Goal: Task Accomplishment & Management: Manage account settings

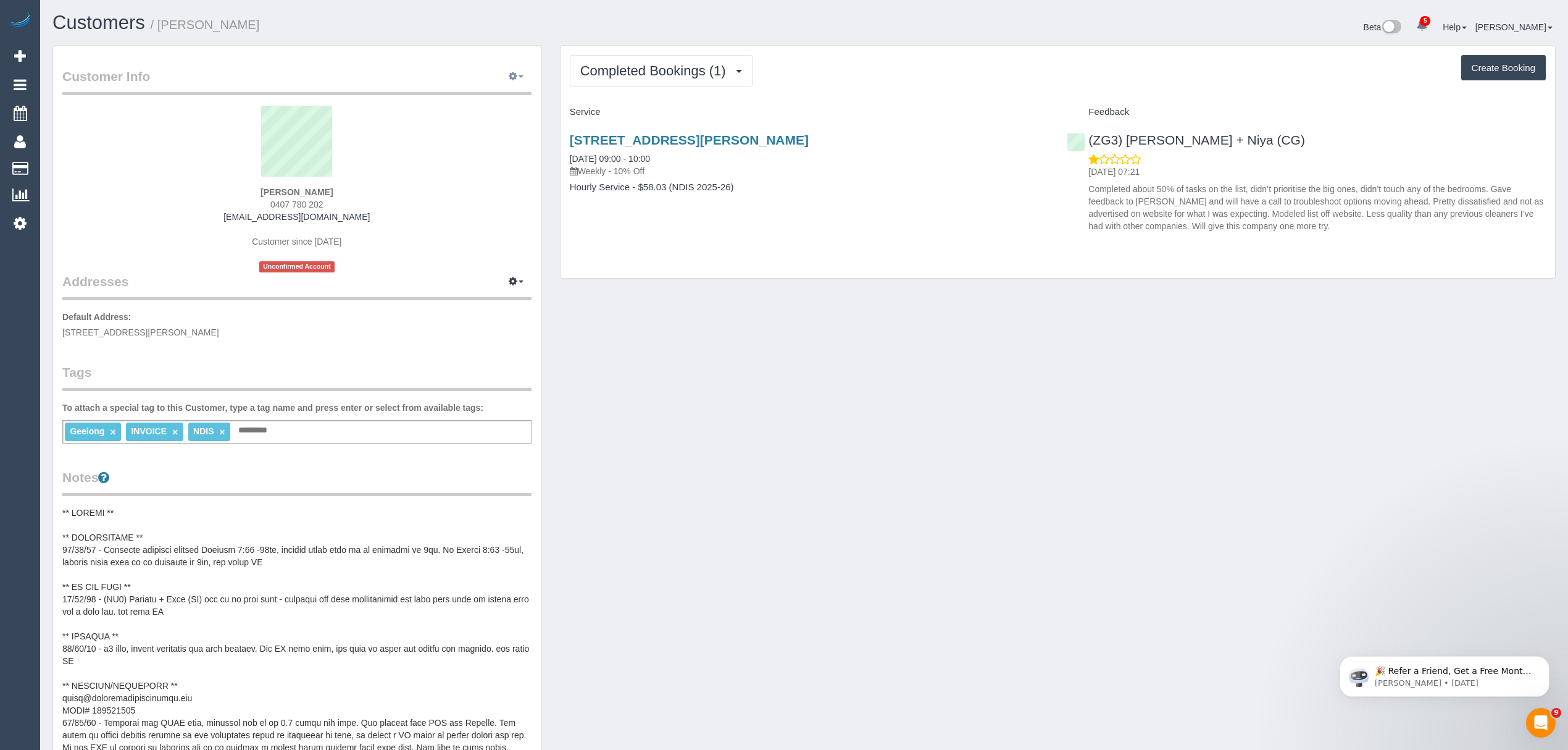
click at [510, 79] on icon "button" at bounding box center [513, 76] width 9 height 8
click at [485, 106] on link "Edit Contact Info" at bounding box center [464, 99] width 134 height 16
select select "VIC"
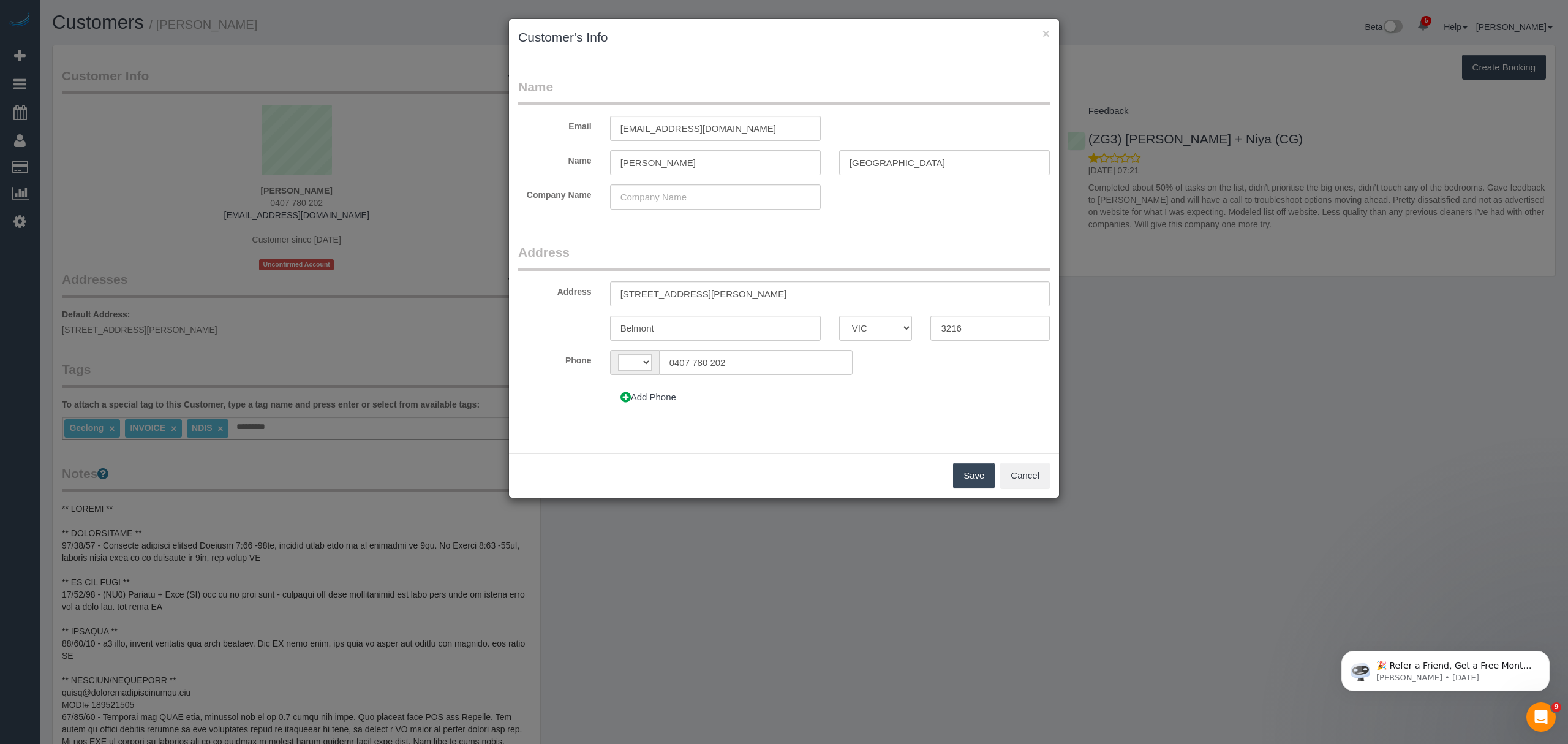
select select "string:AU"
click at [688, 168] on input "Michelle" at bounding box center [714, 162] width 211 height 25
drag, startPoint x: 899, startPoint y: 159, endPoint x: 819, endPoint y: 159, distance: 80.0
click at [819, 159] on div "Name Michelle Willersdorf" at bounding box center [784, 162] width 550 height 25
type input "Hall"
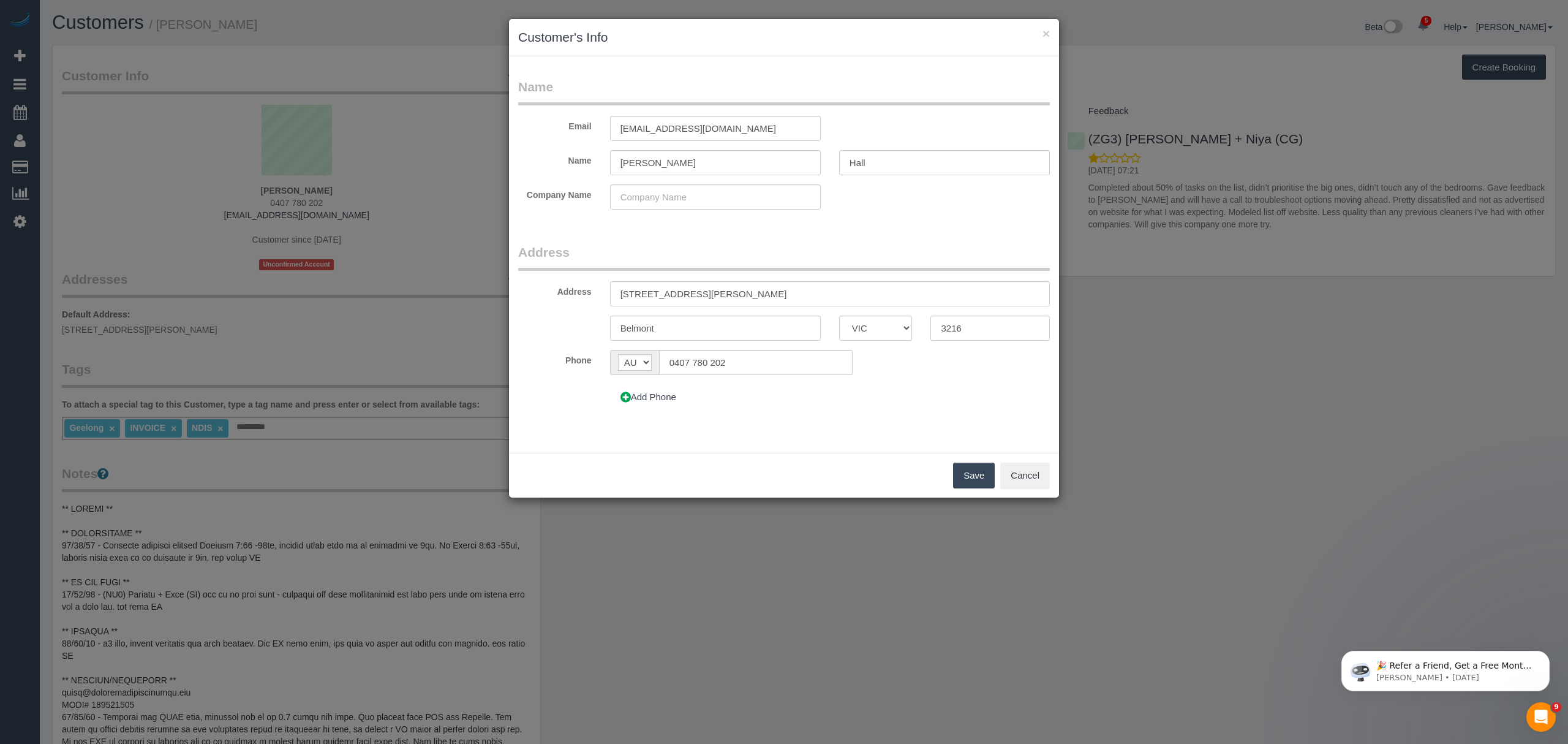
click at [960, 475] on button "Save" at bounding box center [973, 476] width 42 height 25
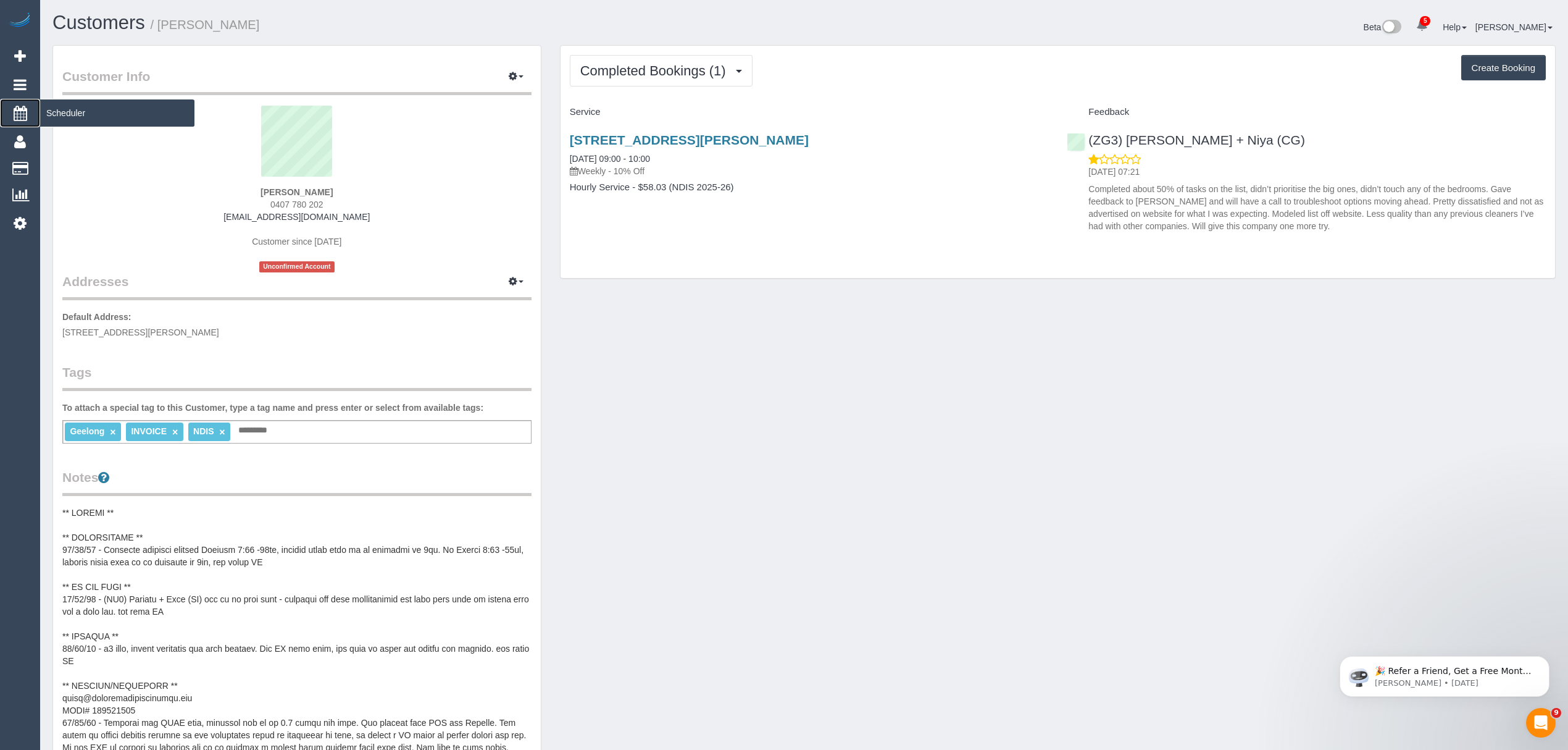
click at [65, 109] on span "Scheduler" at bounding box center [117, 113] width 154 height 28
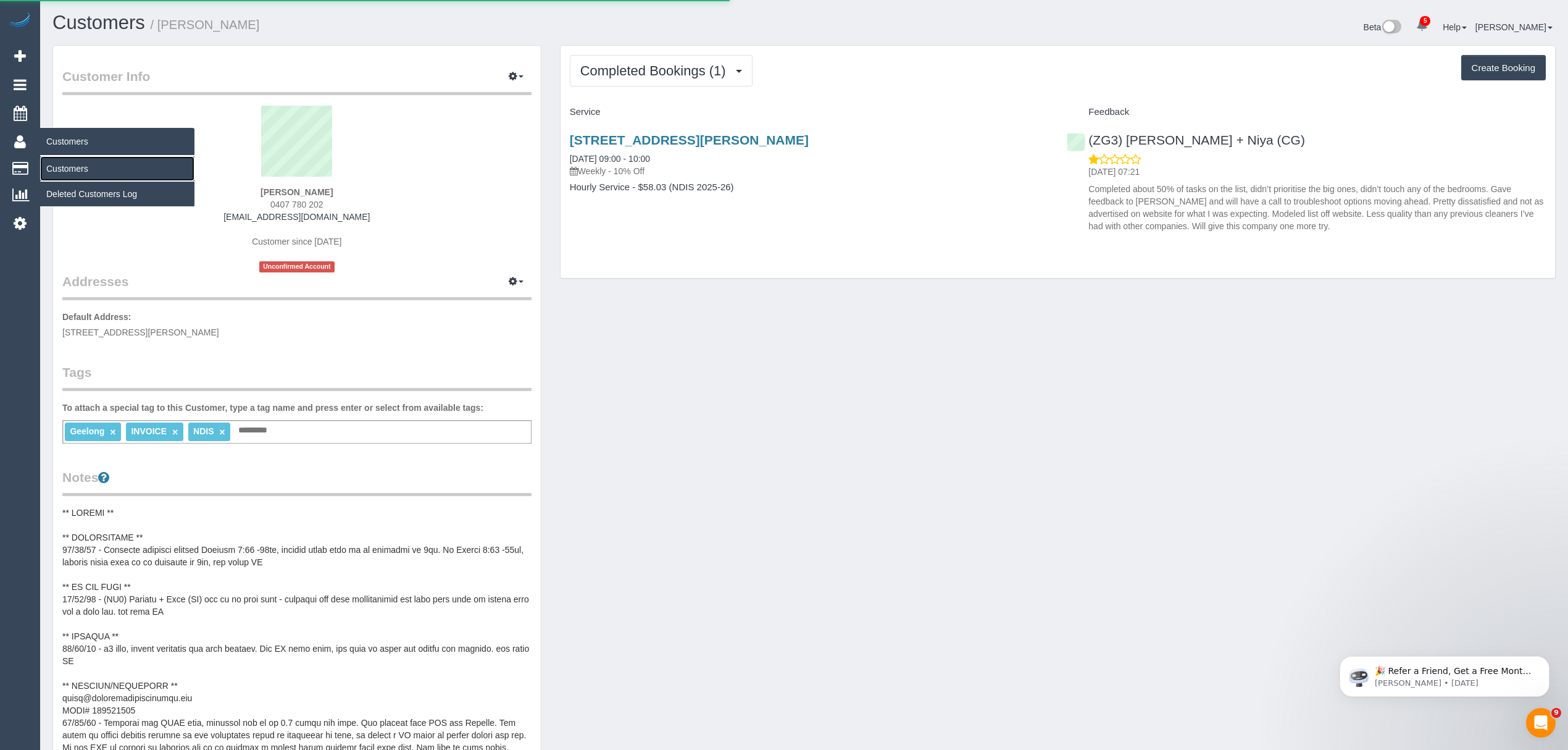
click at [77, 164] on link "Customers" at bounding box center [117, 168] width 154 height 25
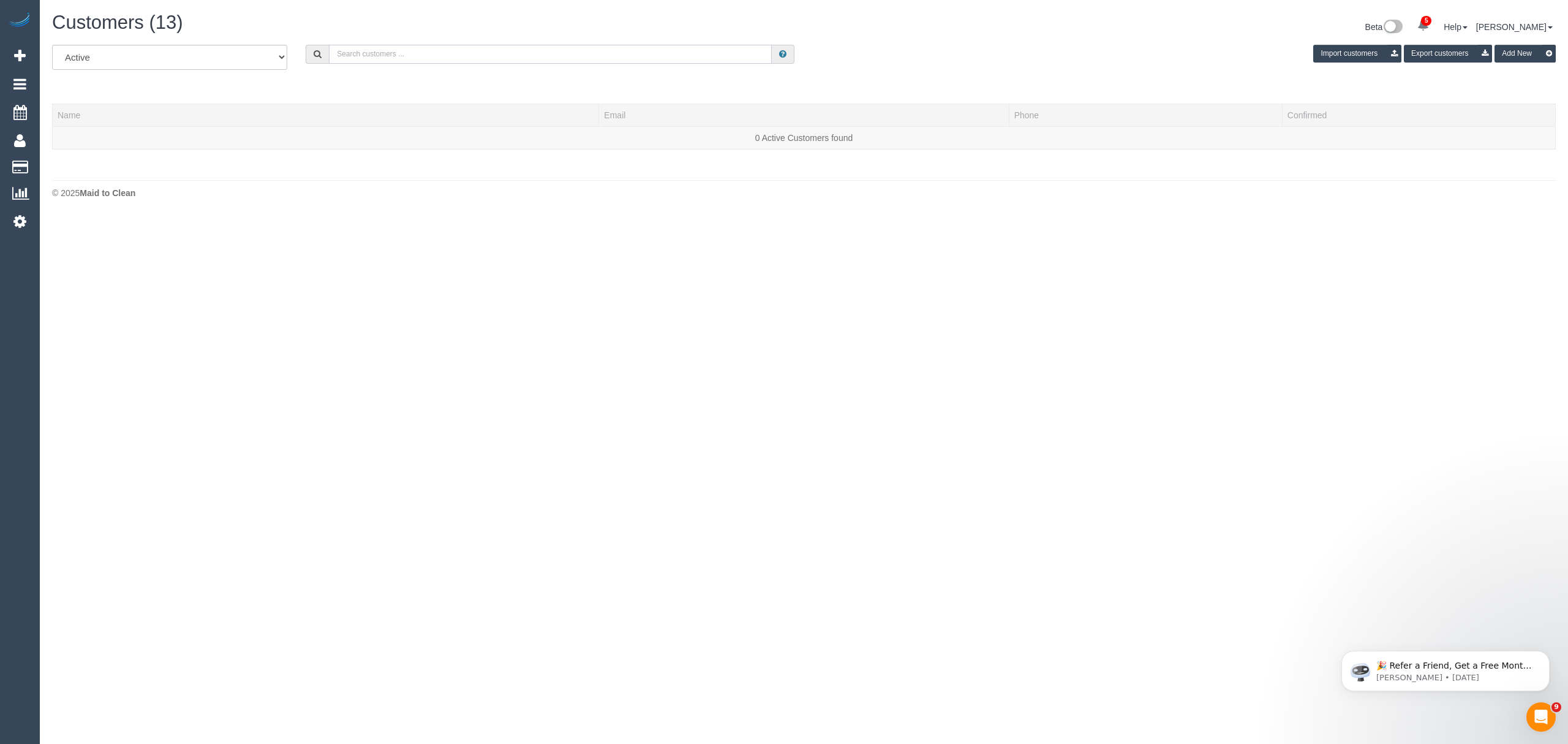
click at [369, 57] on input "text" at bounding box center [549, 54] width 442 height 19
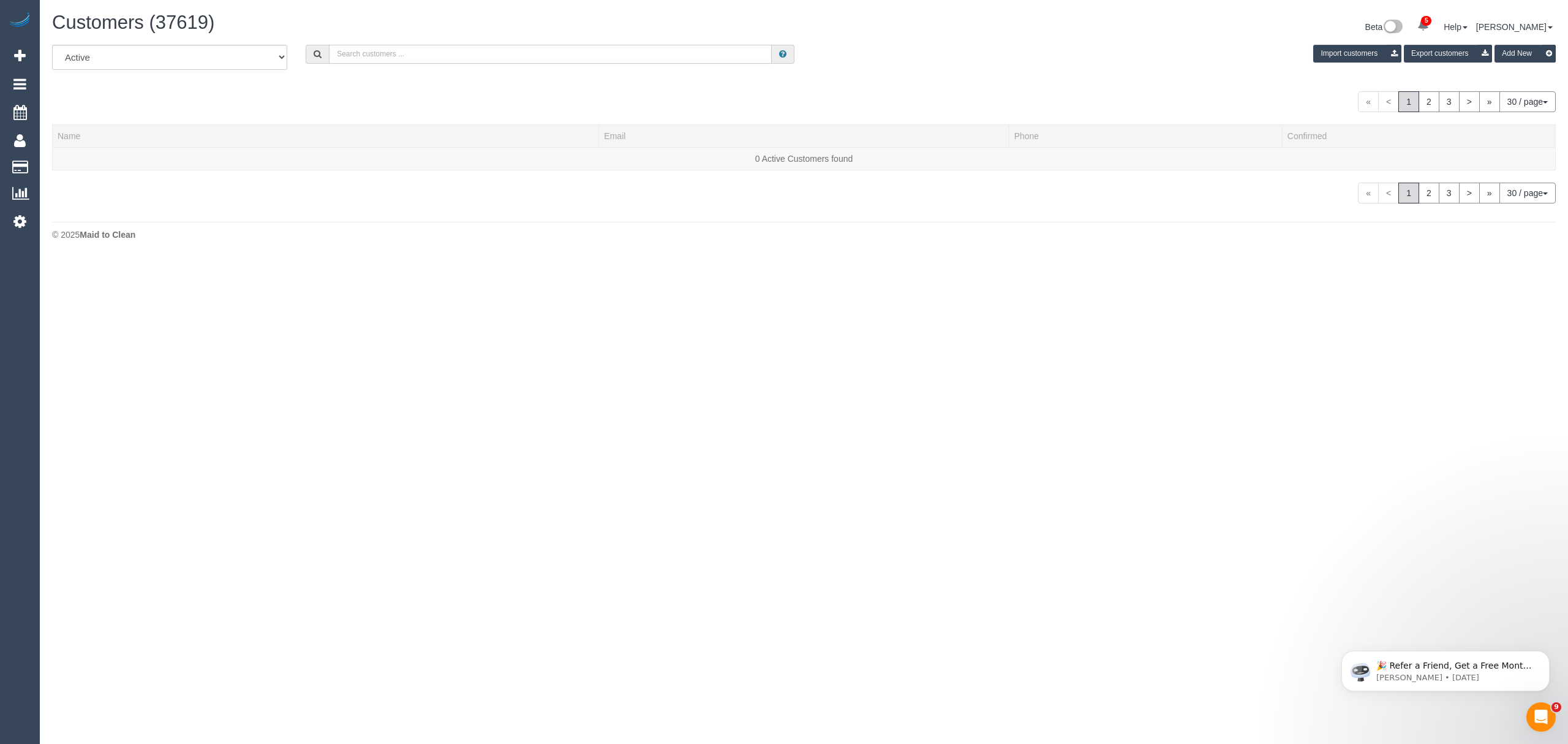
paste input "[PERSON_NAME]"
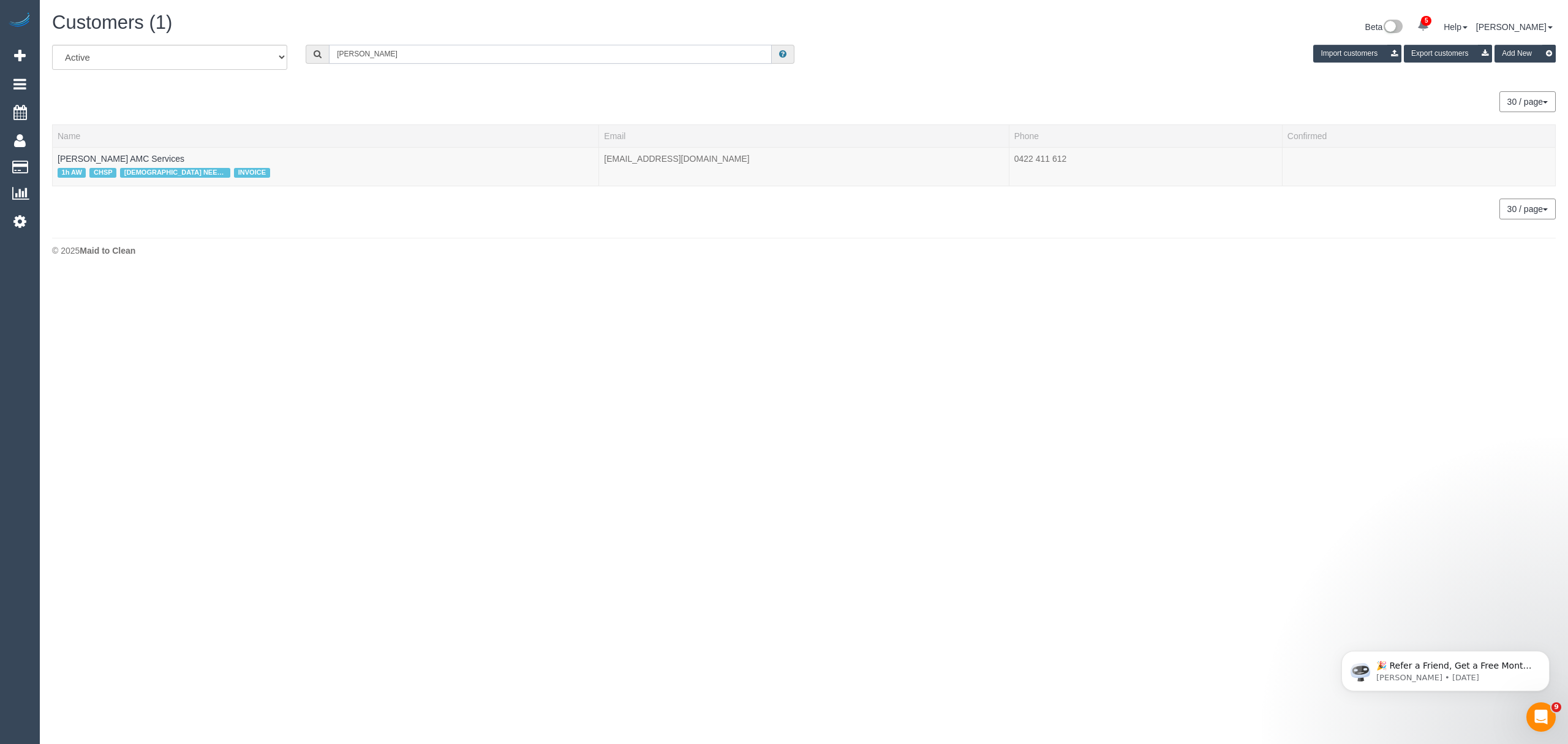
type input "[PERSON_NAME]"
click at [133, 155] on link "Ljubica Tasevska AMC Services" at bounding box center [121, 159] width 126 height 10
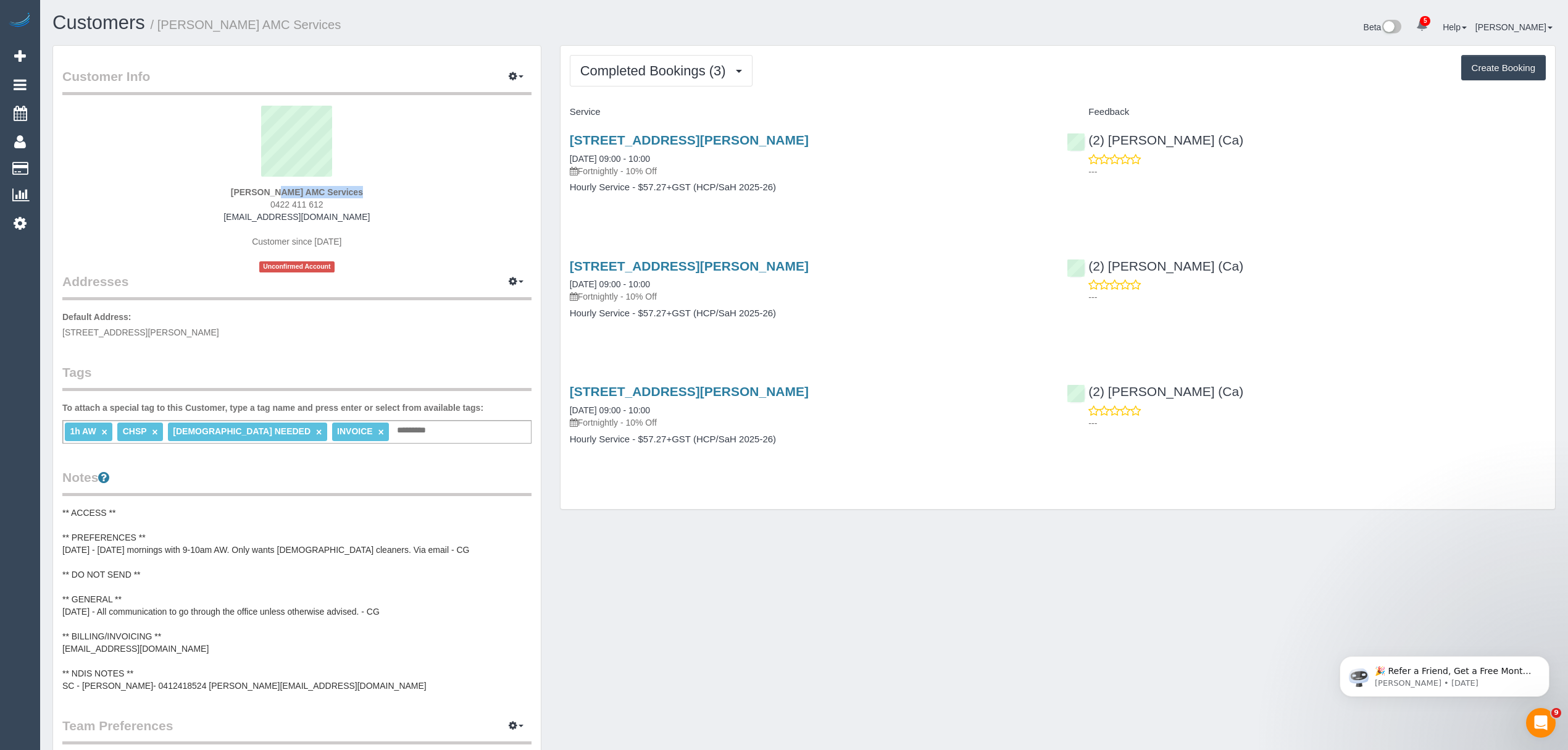
drag, startPoint x: 213, startPoint y: 190, endPoint x: 305, endPoint y: 191, distance: 92.0
click at [305, 191] on div "Ljubica Tasevska AMC Services 0422 411 612 ljubicia.amcservices@fake.com Custom…" at bounding box center [297, 189] width 469 height 167
copy strong "[PERSON_NAME]"
click at [666, 139] on link "Unit 2, 58 William Street, St Albans, VIC 3021" at bounding box center [689, 139] width 239 height 14
click at [676, 136] on link "Unit 2, 58 William Street, St Albans, VIC 3021" at bounding box center [689, 139] width 239 height 14
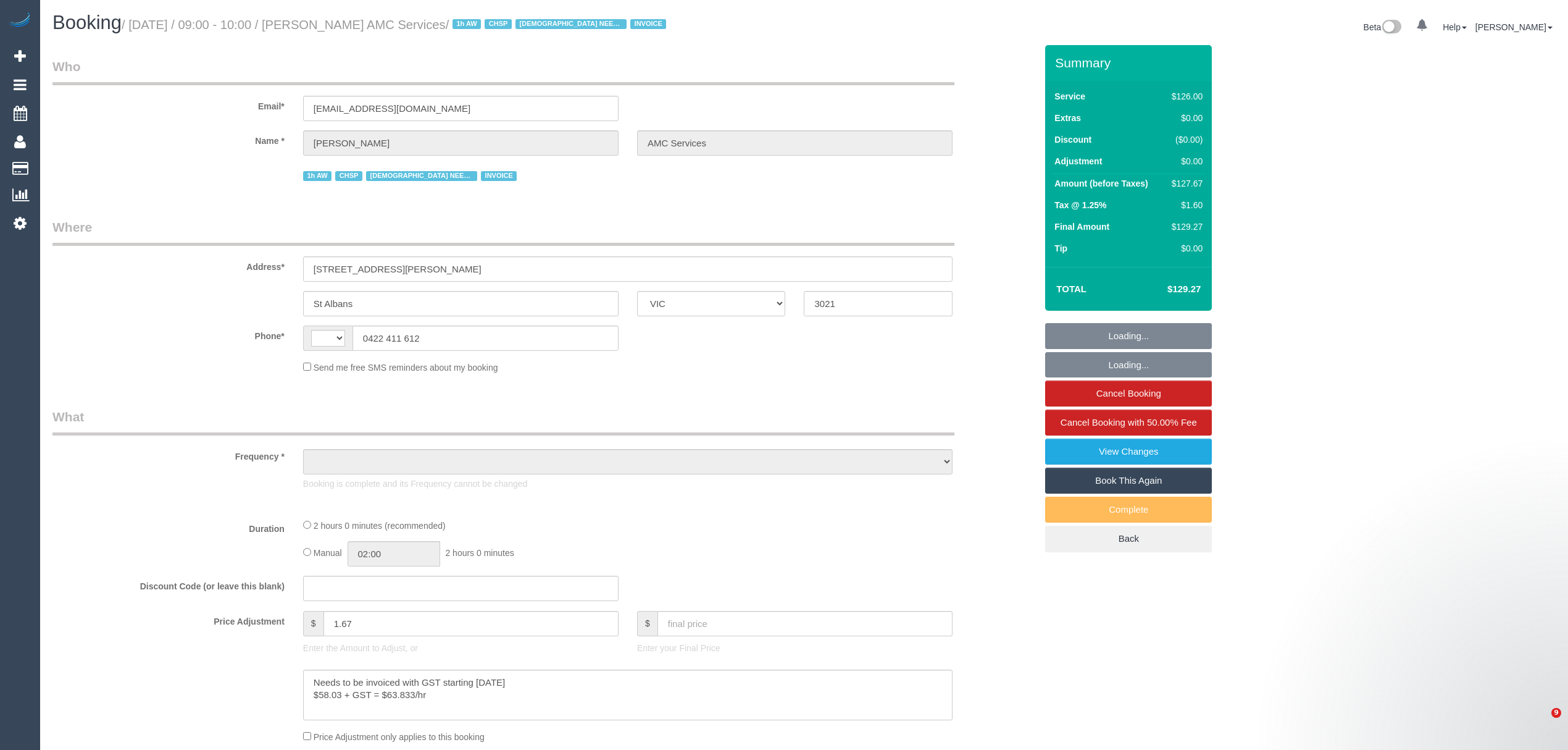
select select "VIC"
select select "string:AU"
select select "object:587"
select select "120"
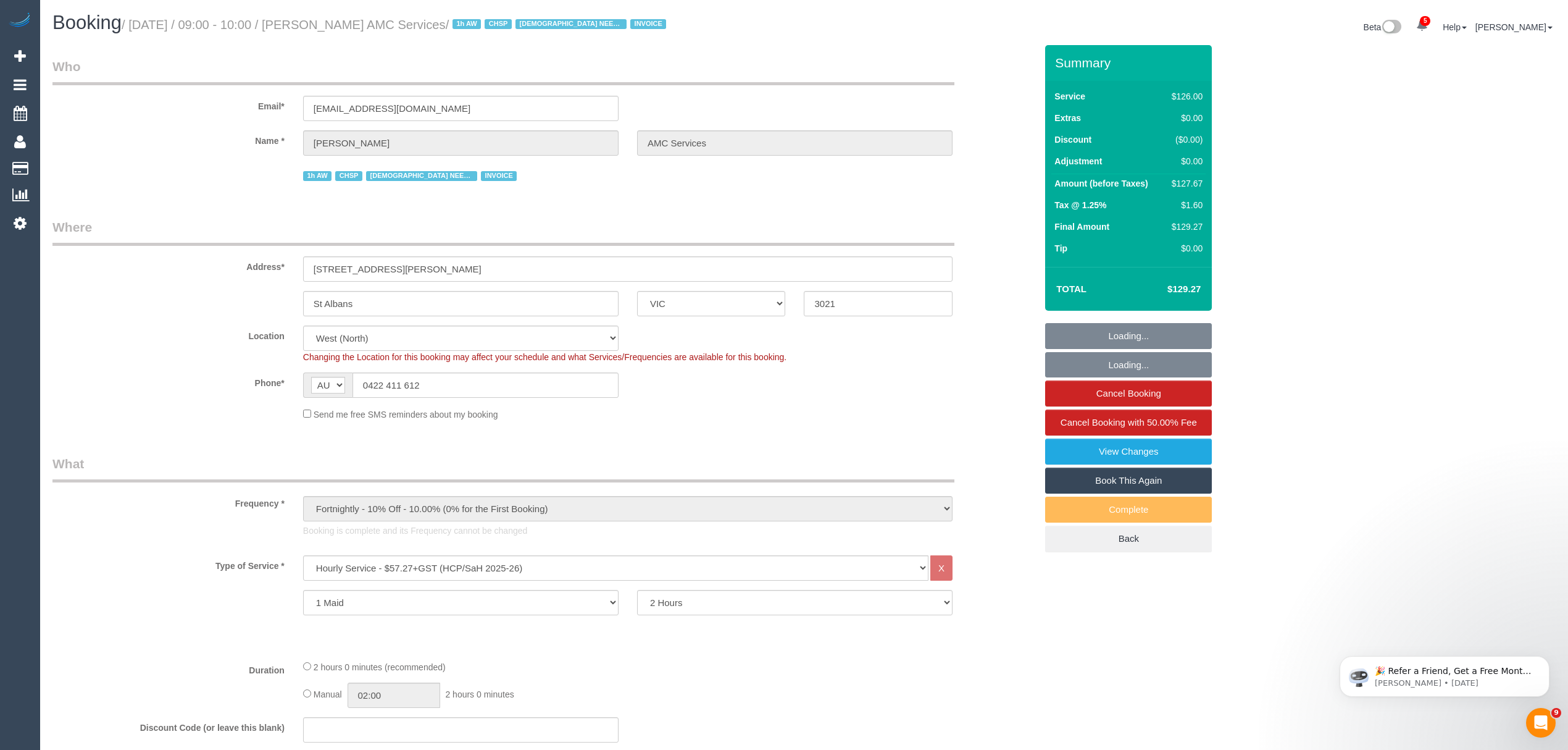
select select "number:28"
select select "number:14"
select select "number:19"
select select "number:25"
select select "number:35"
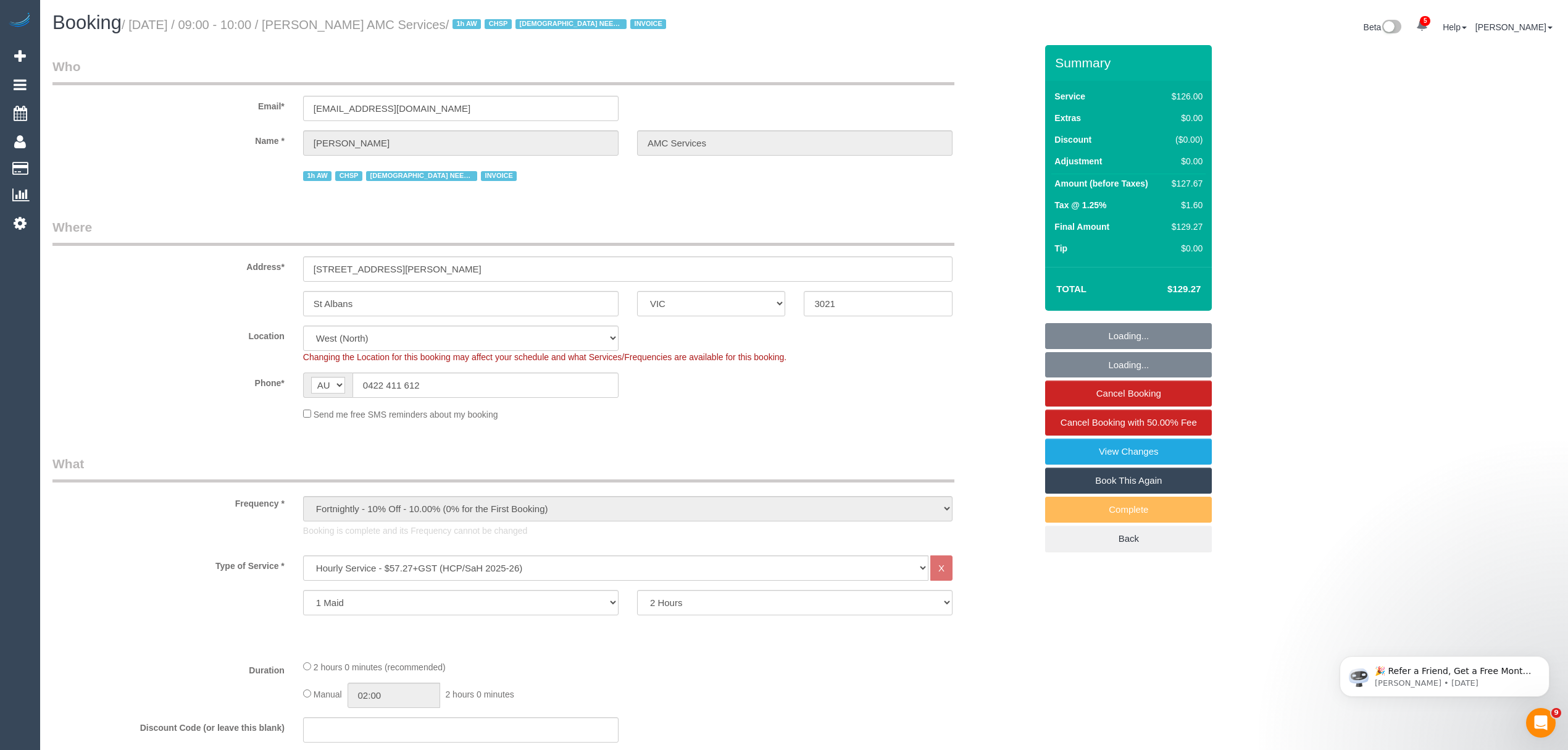
select select "object:1355"
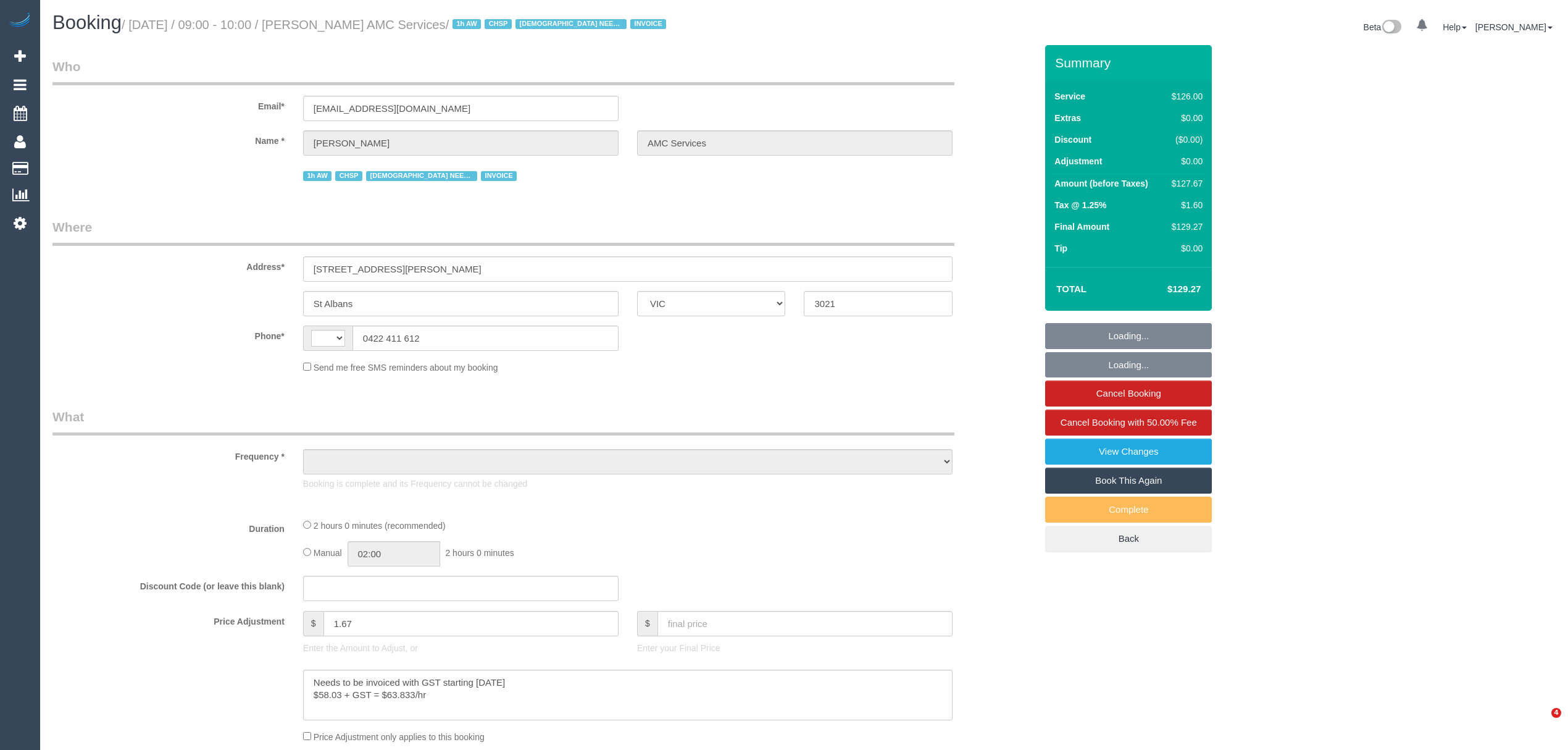
select select "VIC"
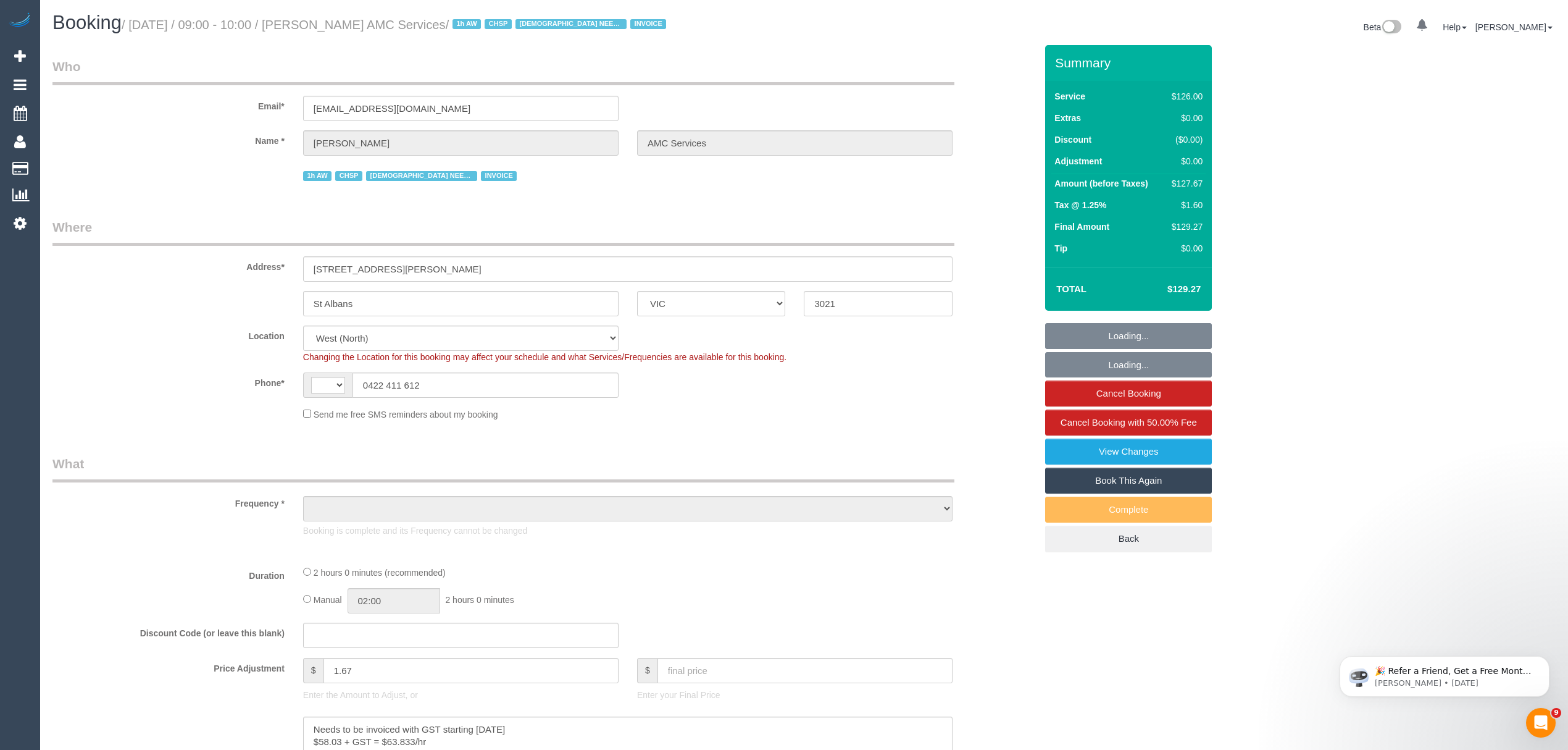
select select "string:AU"
select select "object:589"
select select "number:28"
select select "number:14"
select select "number:19"
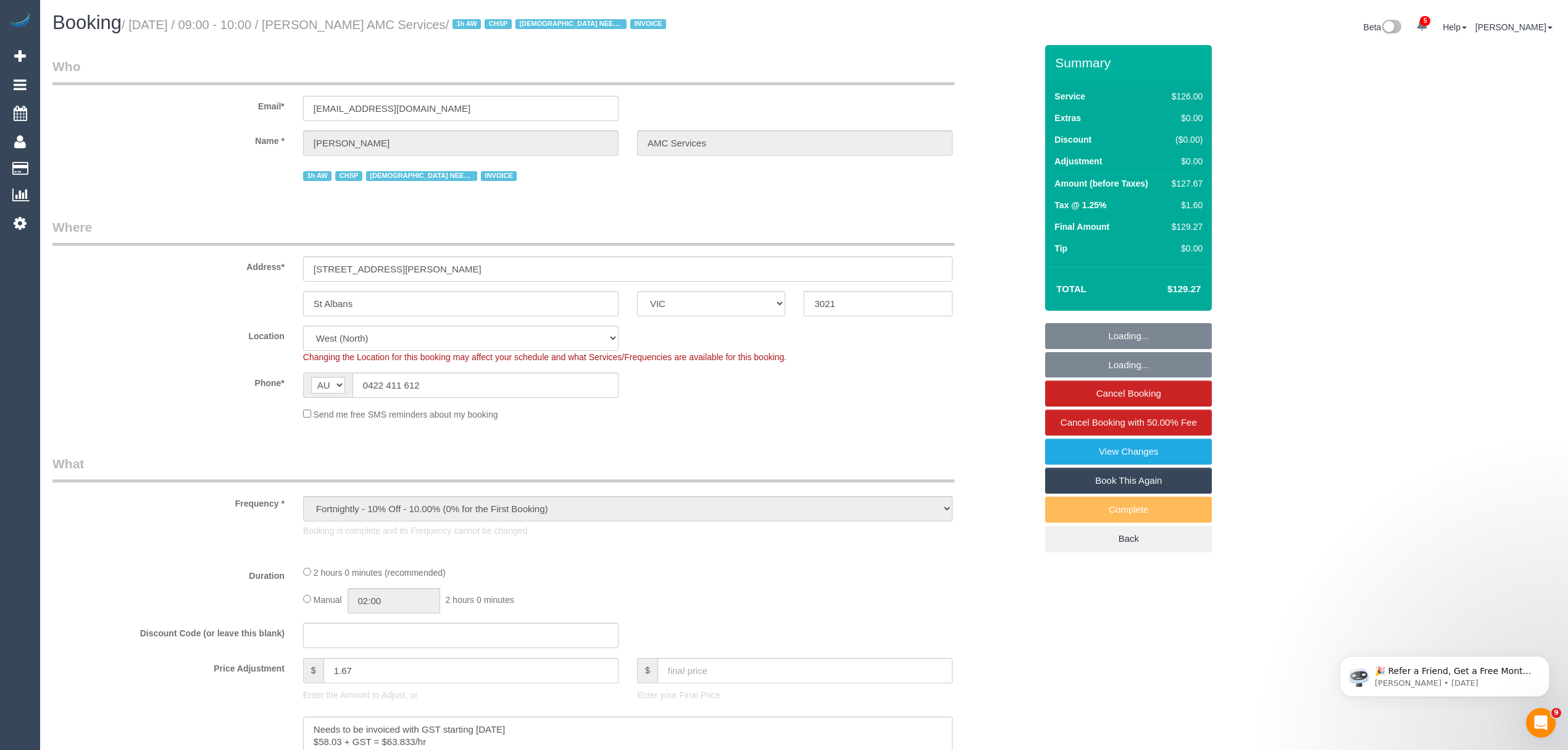
select select "number:25"
select select "number:35"
select select "object:1340"
select select "120"
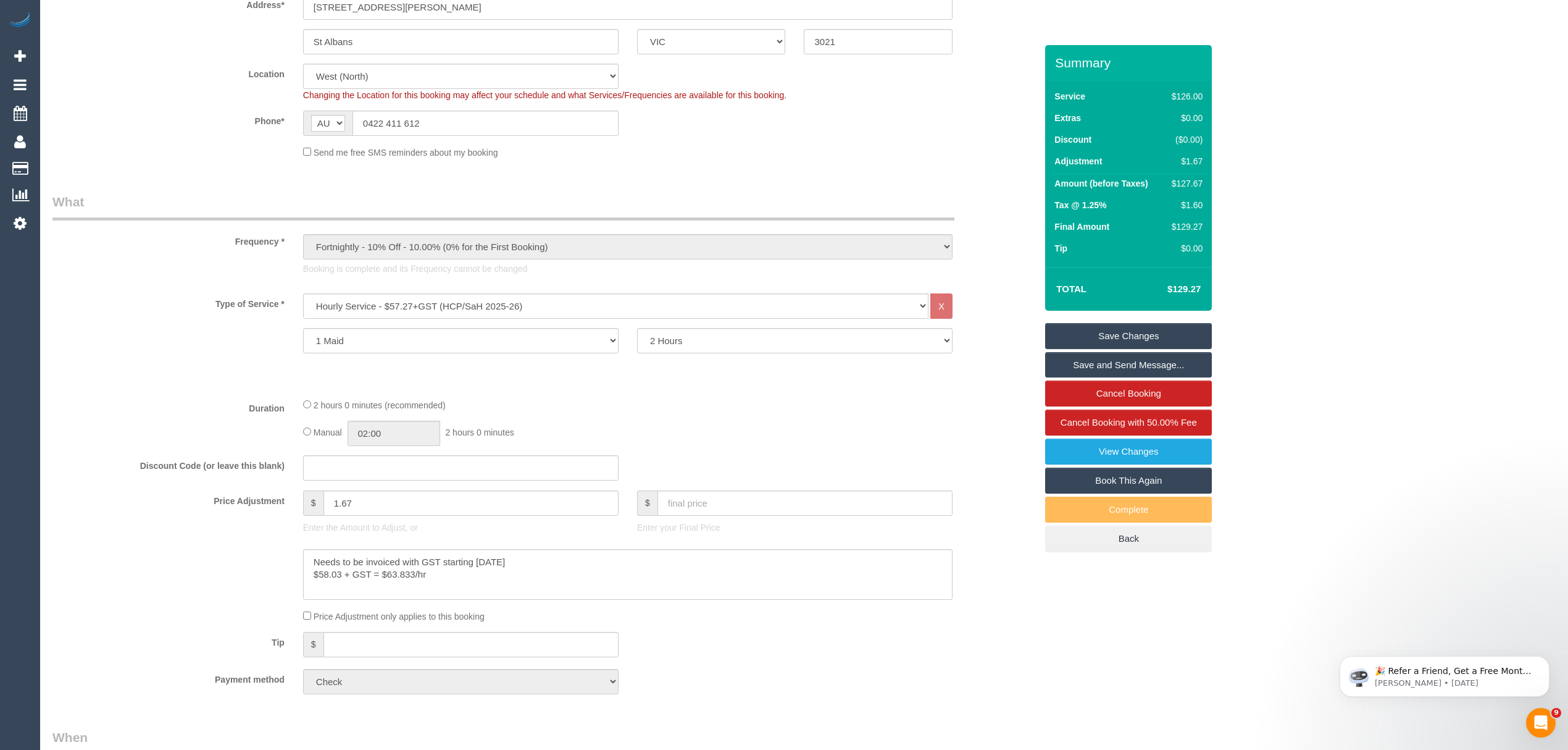
scroll to position [277, 0]
